Goal: Task Accomplishment & Management: Complete application form

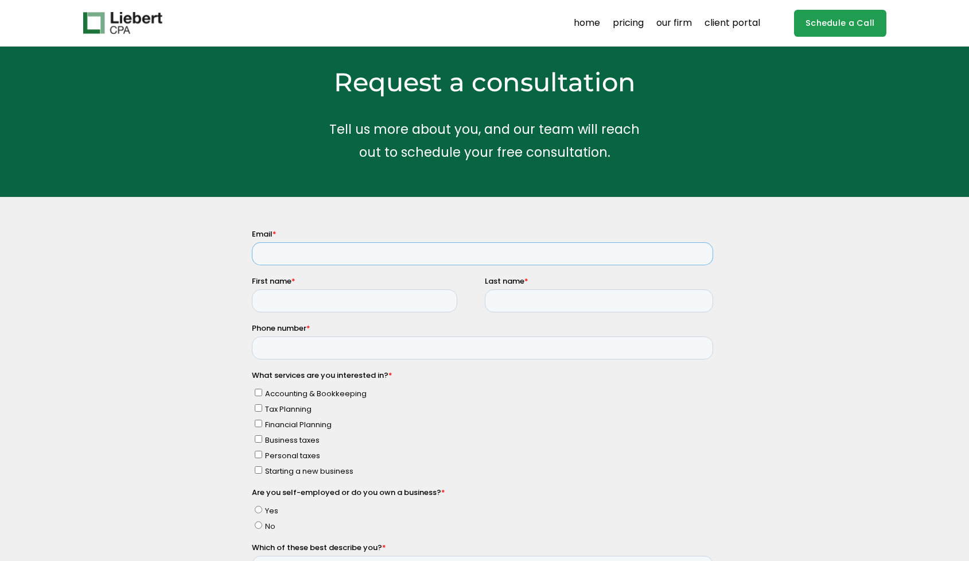
click at [288, 251] on input "Email *" at bounding box center [481, 253] width 461 height 23
type input "[EMAIL_ADDRESS][DOMAIN_NAME]"
click at [286, 310] on input "First name *" at bounding box center [353, 300] width 205 height 23
type input "Alexander"
click at [511, 300] on input "Last name *" at bounding box center [598, 300] width 228 height 23
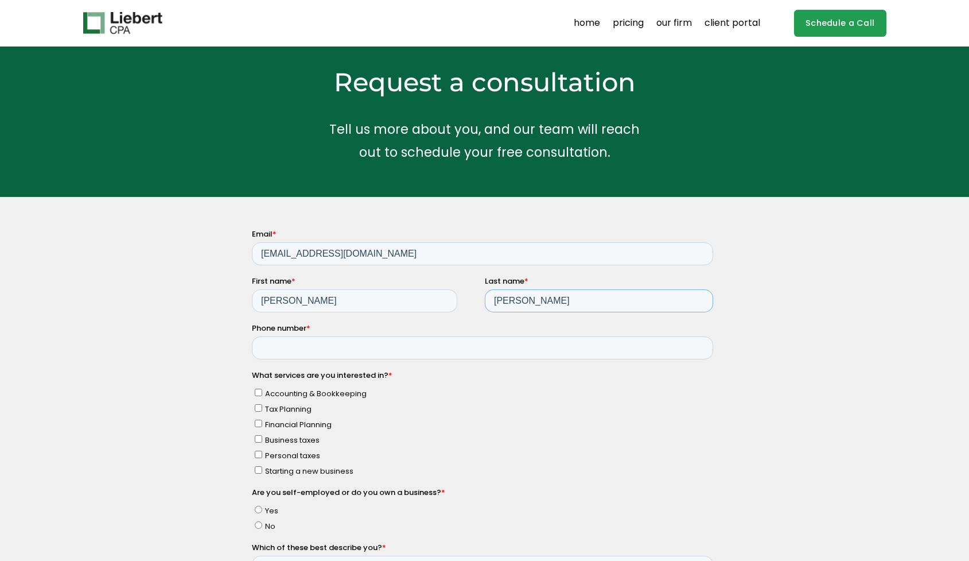
type input "Koutny"
click at [285, 350] on input "Phone number *" at bounding box center [481, 347] width 461 height 23
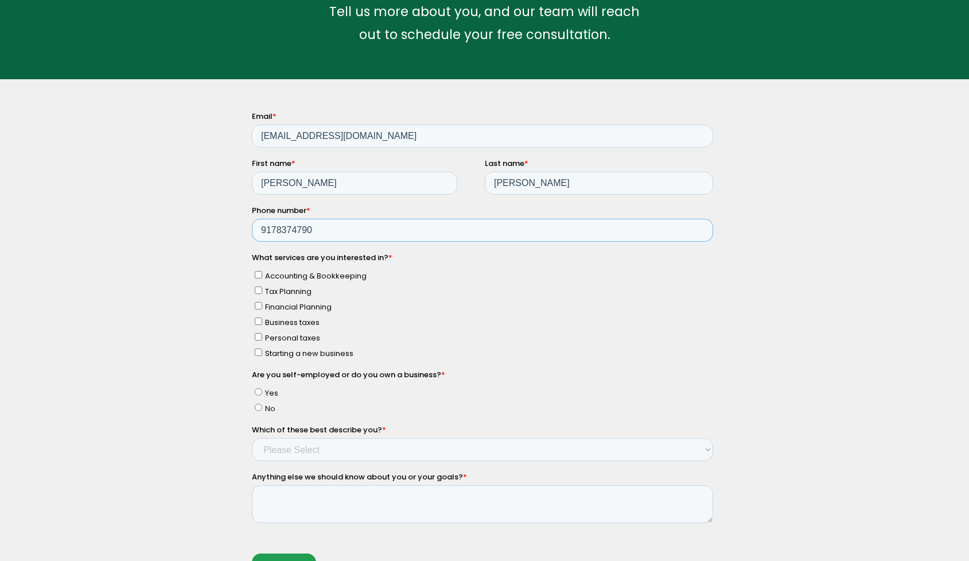
scroll to position [127, 0]
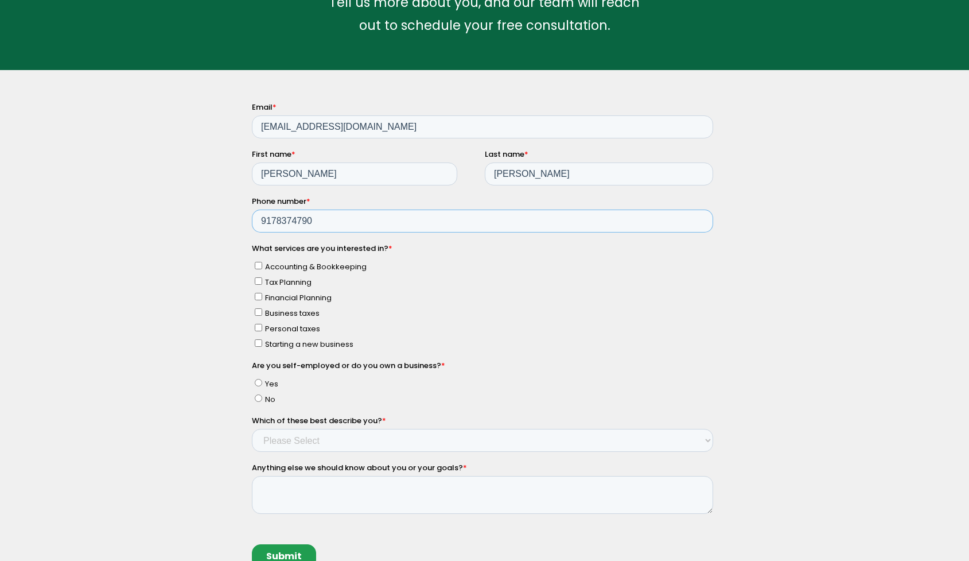
type input "9178374790"
click at [260, 311] on input "Business taxes" at bounding box center [257, 311] width 7 height 7
checkbox input "true"
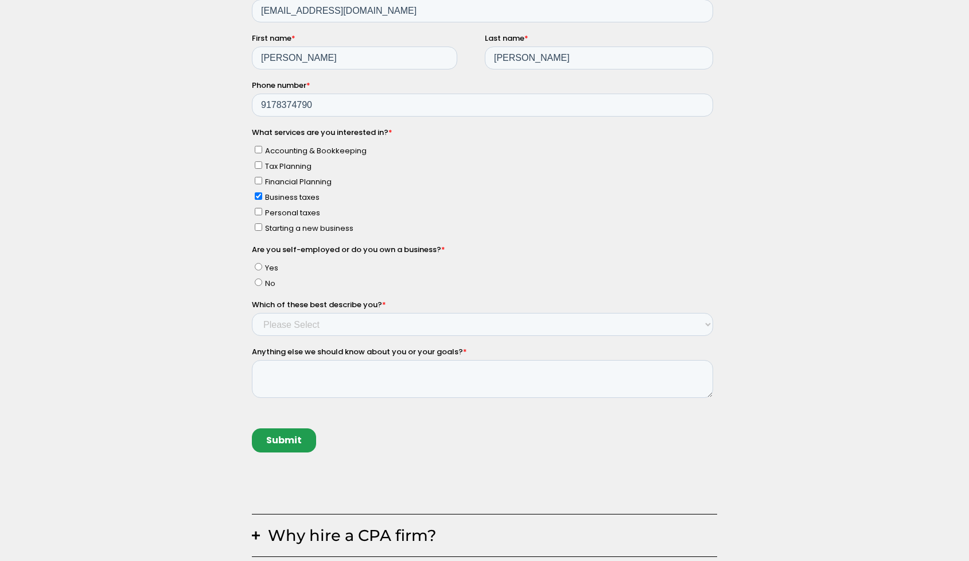
scroll to position [240, 0]
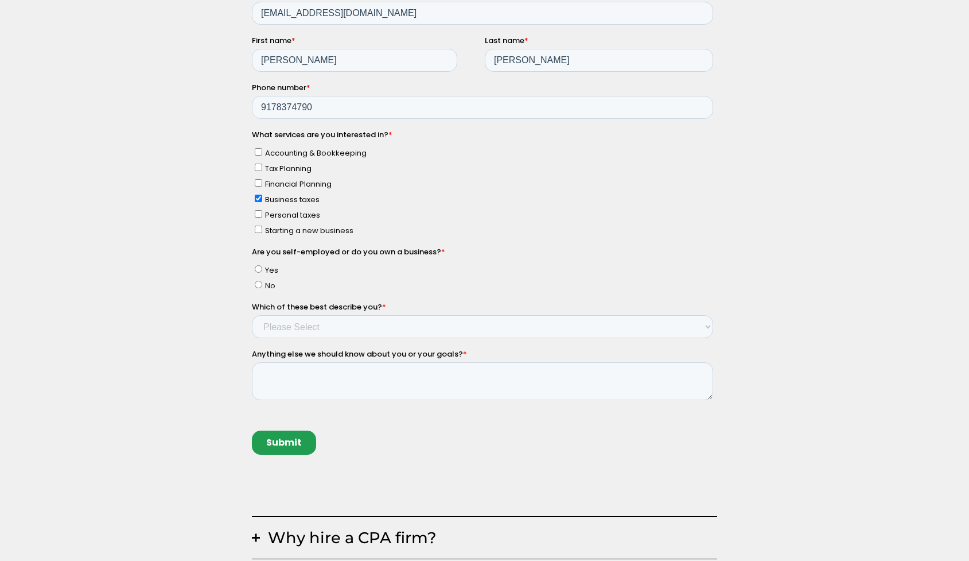
click at [259, 265] on label "Yes" at bounding box center [483, 270] width 459 height 12
click at [259, 266] on input "Yes" at bounding box center [257, 269] width 7 height 7
radio input "true"
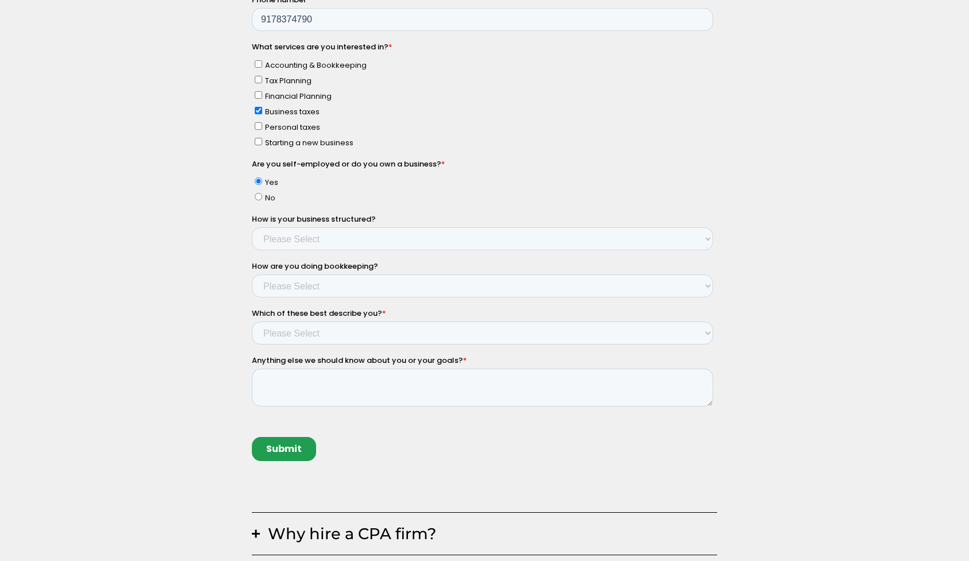
scroll to position [329, 0]
click at [320, 235] on select "Please Select Single Member LLC Multi Member LLC S Corporation C Corporation Pa…" at bounding box center [481, 238] width 461 height 23
select select "Yes - S Corporation"
click at [297, 281] on select "Please Select Not doing any bookkeeping Myself - Spreadsheets Myself - Bookkeep…" at bounding box center [481, 285] width 461 height 23
select select "Myself - Bookkeeping software"
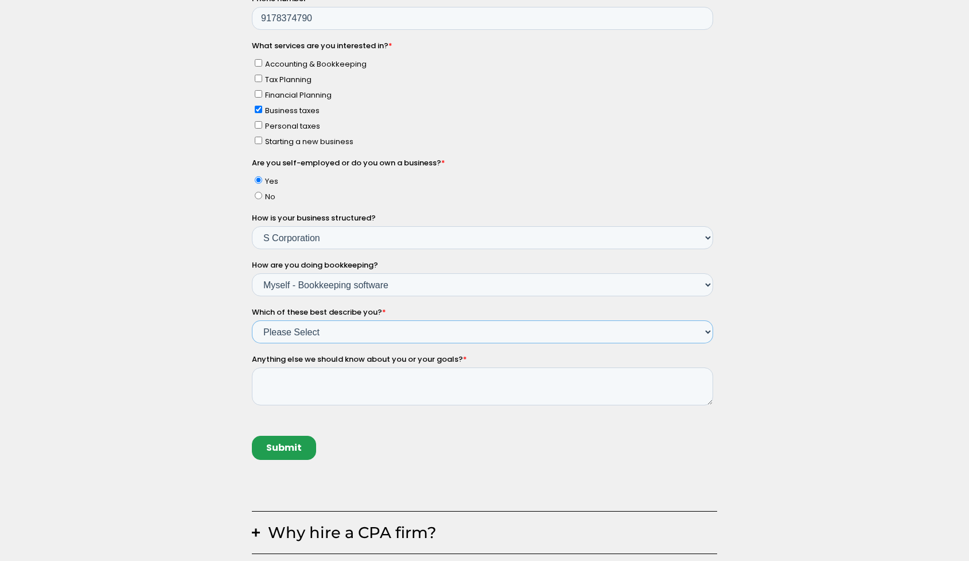
click at [313, 333] on select "Please Select Income < $100k Income between $100k-$250k Income between $250k-$5…" at bounding box center [481, 332] width 461 height 23
select select "Income between $350k-$500k"
click at [284, 447] on input "Submit" at bounding box center [283, 448] width 64 height 24
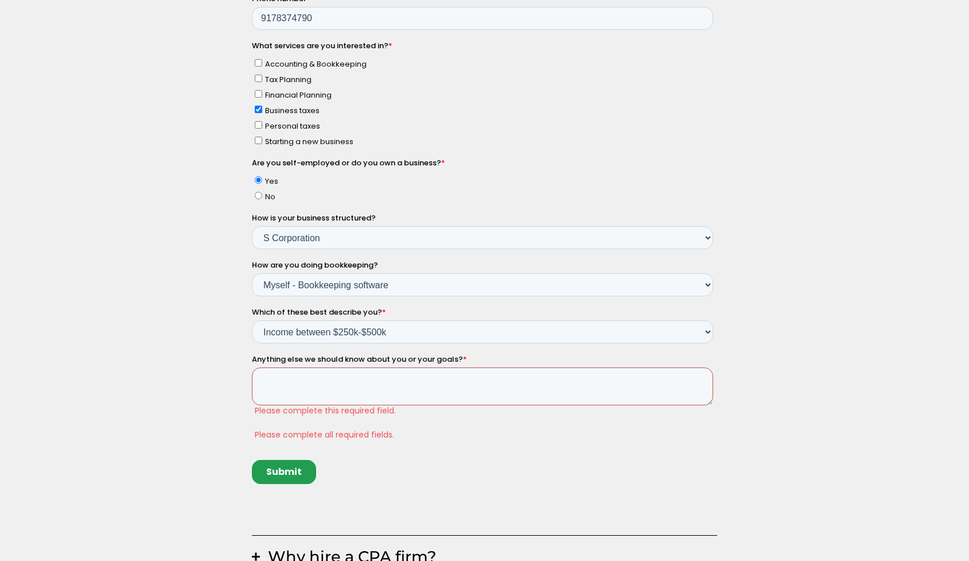
click at [357, 385] on textarea "Anything else we should know about you or your goals? *" at bounding box center [481, 387] width 461 height 38
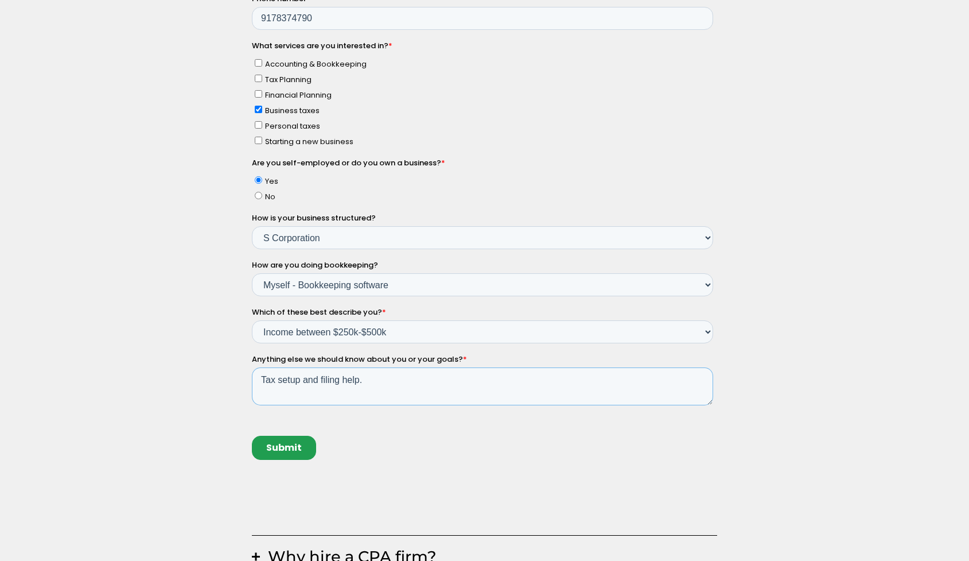
type textarea "Tax setup and filing help."
click at [301, 450] on input "Submit" at bounding box center [283, 448] width 64 height 24
